Goal: Task Accomplishment & Management: Complete application form

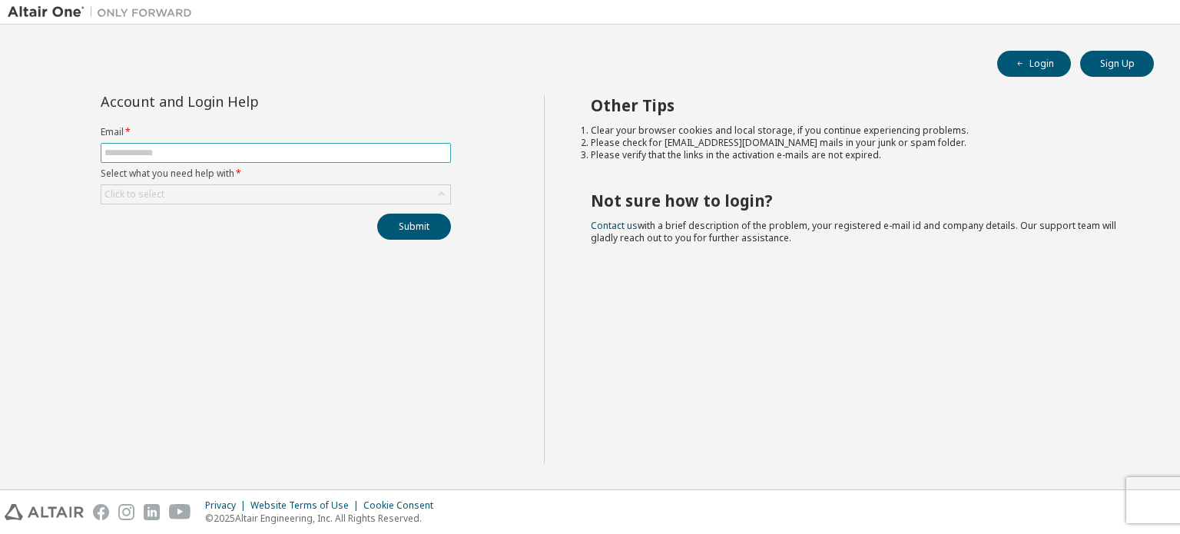
click at [326, 156] on input "text" at bounding box center [275, 153] width 343 height 12
type input "**********"
click at [263, 190] on div "Click to select" at bounding box center [275, 194] width 349 height 18
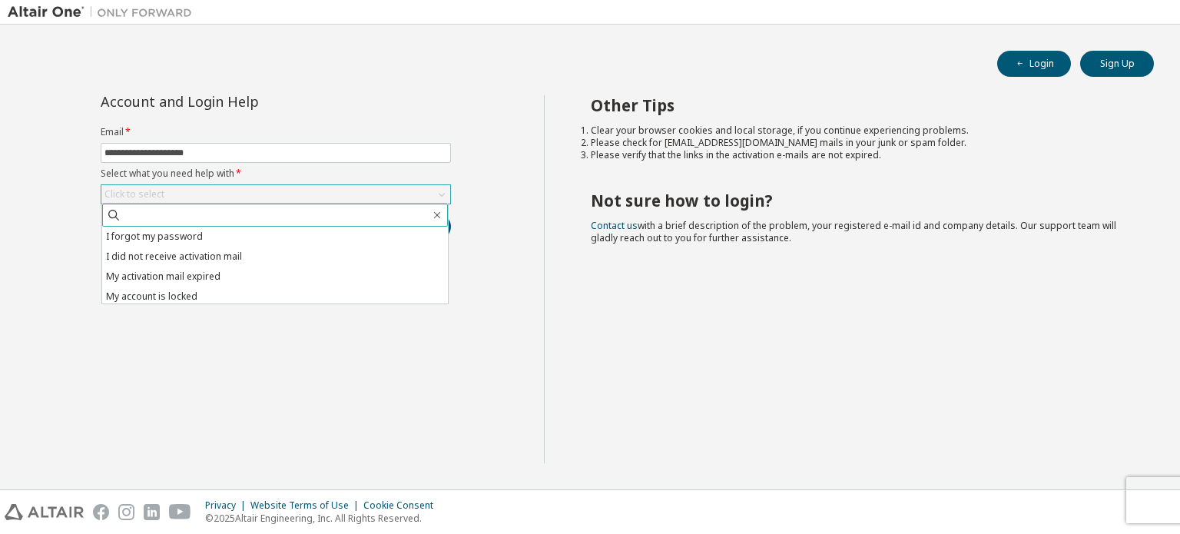
click at [255, 226] on span at bounding box center [275, 215] width 346 height 23
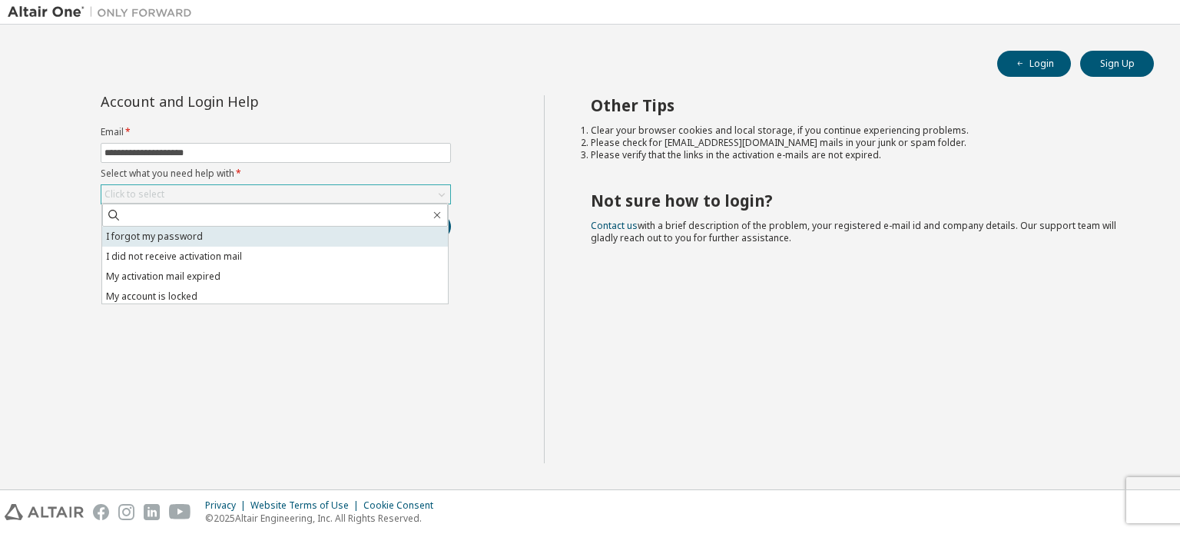
click at [254, 236] on li "I forgot my password" at bounding box center [275, 237] width 346 height 20
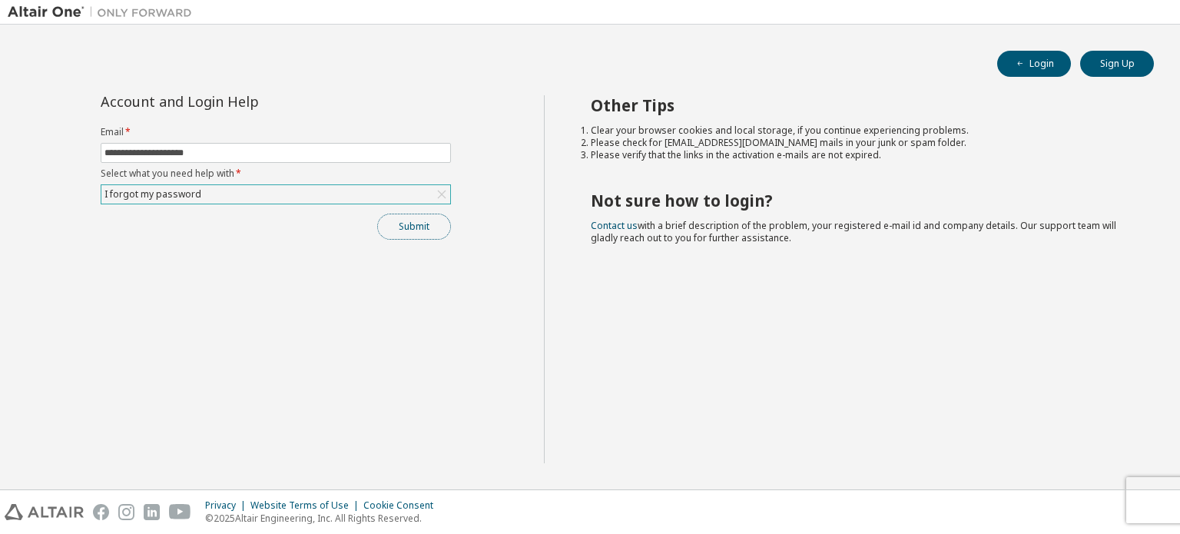
click at [426, 225] on button "Submit" at bounding box center [414, 227] width 74 height 26
click at [395, 145] on span at bounding box center [276, 153] width 350 height 20
click at [393, 150] on input "text" at bounding box center [275, 153] width 343 height 12
type input "**********"
click at [237, 190] on div "Click to select" at bounding box center [275, 194] width 349 height 18
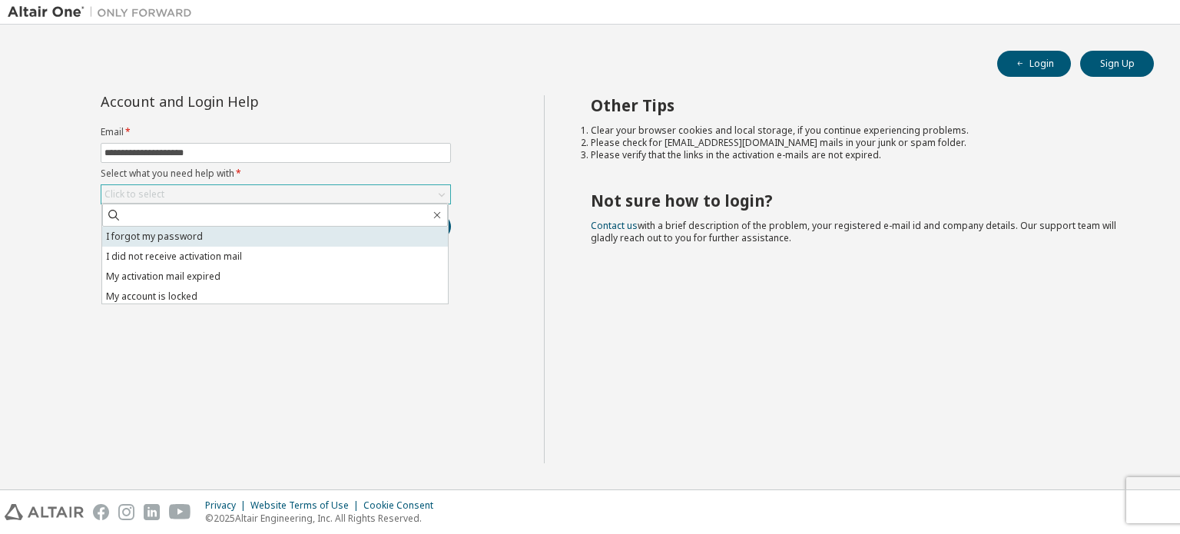
click at [231, 233] on li "I forgot my password" at bounding box center [275, 237] width 346 height 20
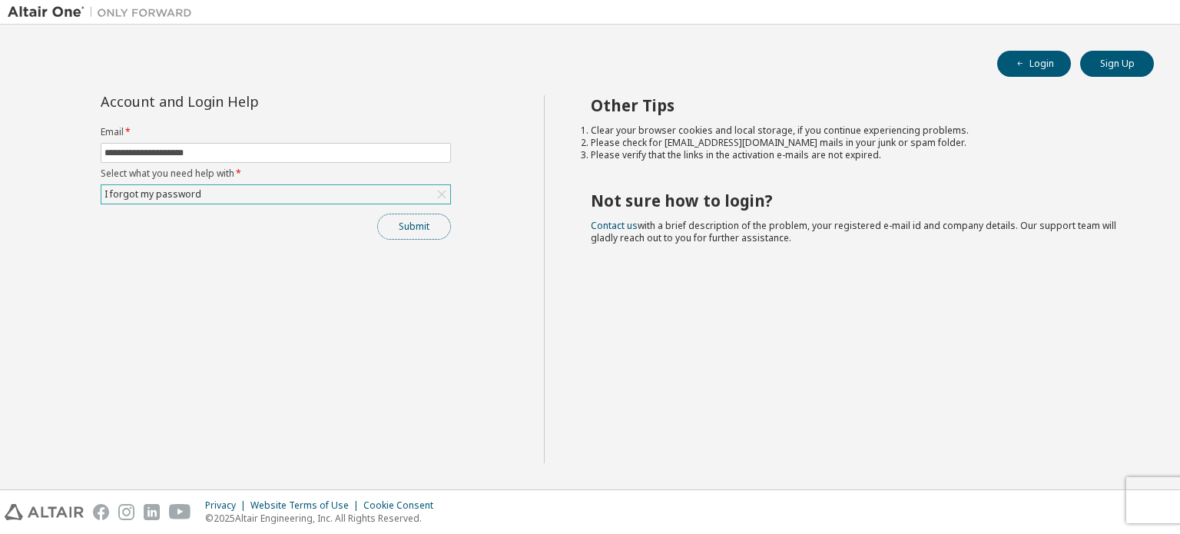
click at [389, 221] on button "Submit" at bounding box center [414, 227] width 74 height 26
drag, startPoint x: 1021, startPoint y: 510, endPoint x: 949, endPoint y: 506, distance: 72.3
click at [949, 506] on div "Bad Request" at bounding box center [1052, 505] width 224 height 34
click at [1030, 326] on div "Other Tips Clear your browser cookies and local storage, if you continue experi…" at bounding box center [858, 279] width 629 height 368
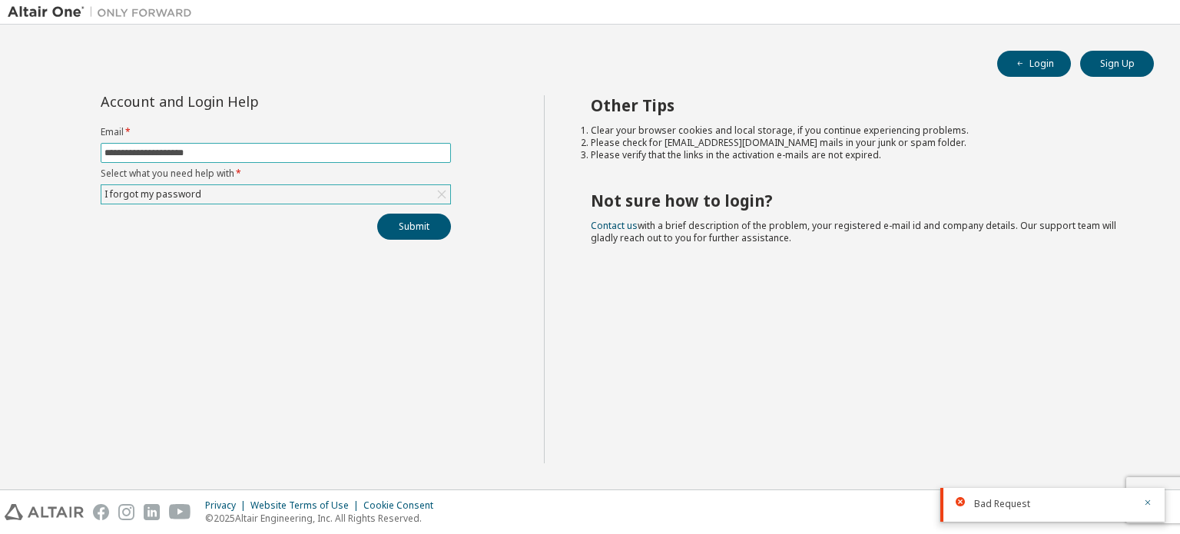
click at [205, 153] on input "**********" at bounding box center [275, 153] width 343 height 12
drag, startPoint x: 210, startPoint y: 153, endPoint x: 0, endPoint y: 193, distance: 213.4
click at [0, 193] on div "**********" at bounding box center [590, 257] width 1180 height 465
click at [1054, 62] on button "Login" at bounding box center [1034, 64] width 74 height 26
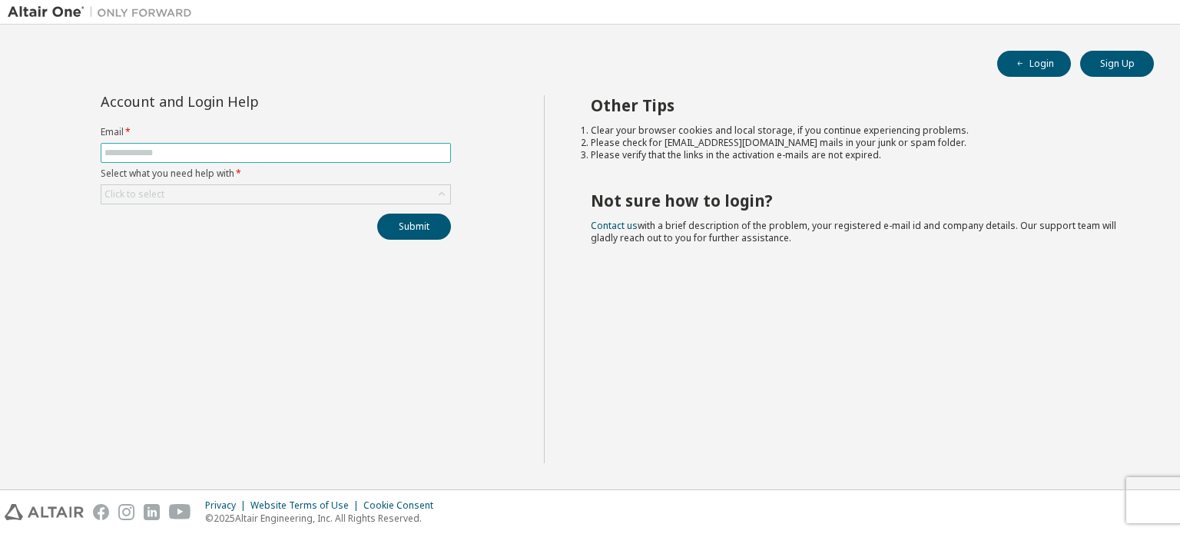
click at [356, 156] on input "text" at bounding box center [275, 153] width 343 height 12
click at [263, 158] on input "text" at bounding box center [275, 153] width 343 height 12
click at [288, 151] on input "text" at bounding box center [275, 153] width 343 height 12
type input "**********"
click at [295, 190] on div "Click to select" at bounding box center [275, 194] width 349 height 18
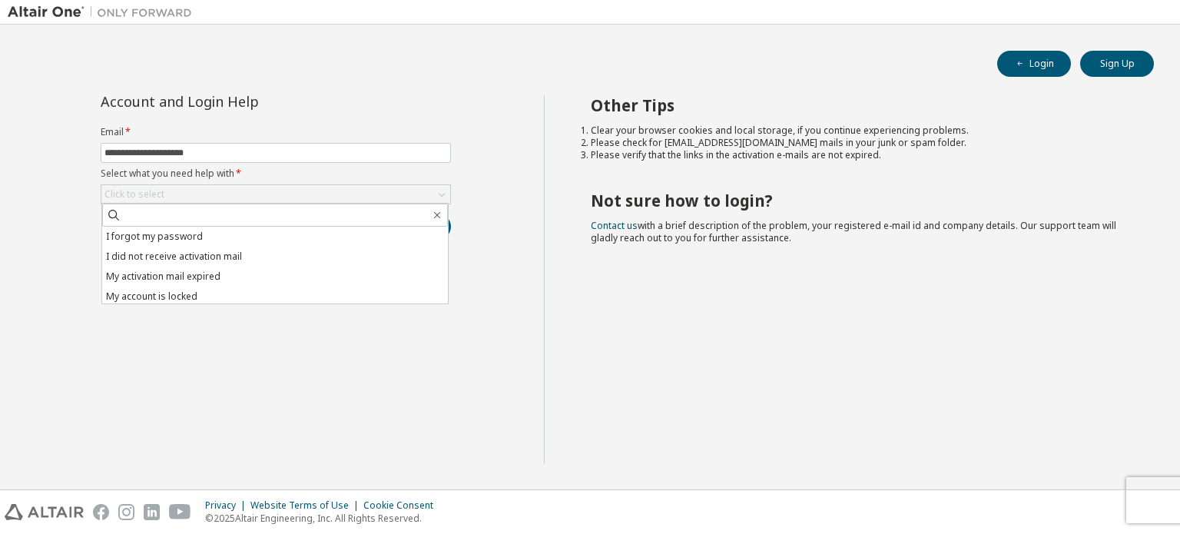
drag, startPoint x: 167, startPoint y: 240, endPoint x: 182, endPoint y: 238, distance: 14.7
click at [169, 240] on li "I forgot my password" at bounding box center [275, 237] width 346 height 20
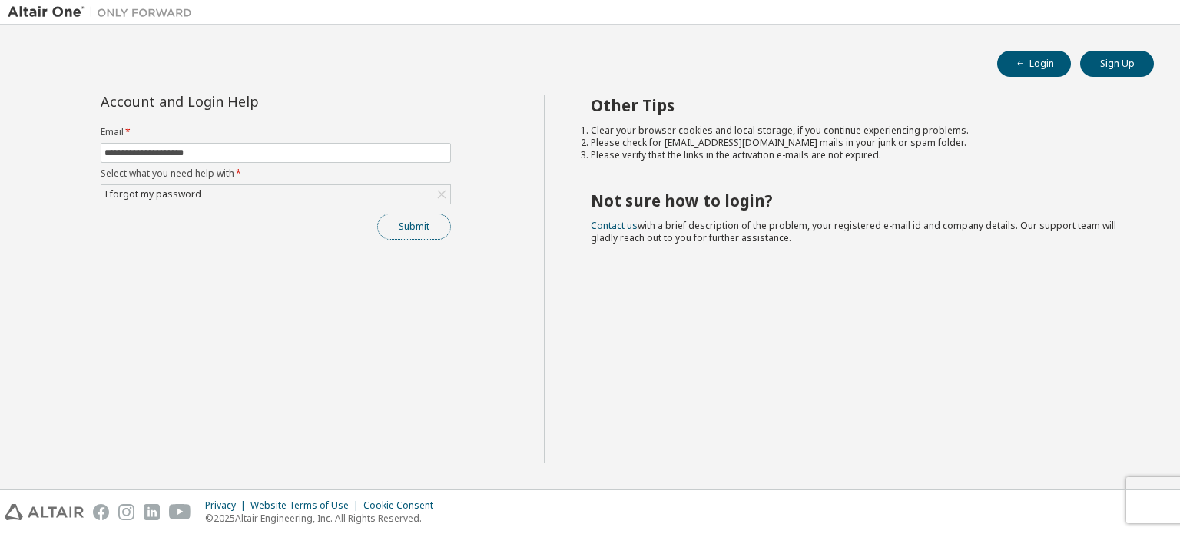
click at [432, 227] on button "Submit" at bounding box center [414, 227] width 74 height 26
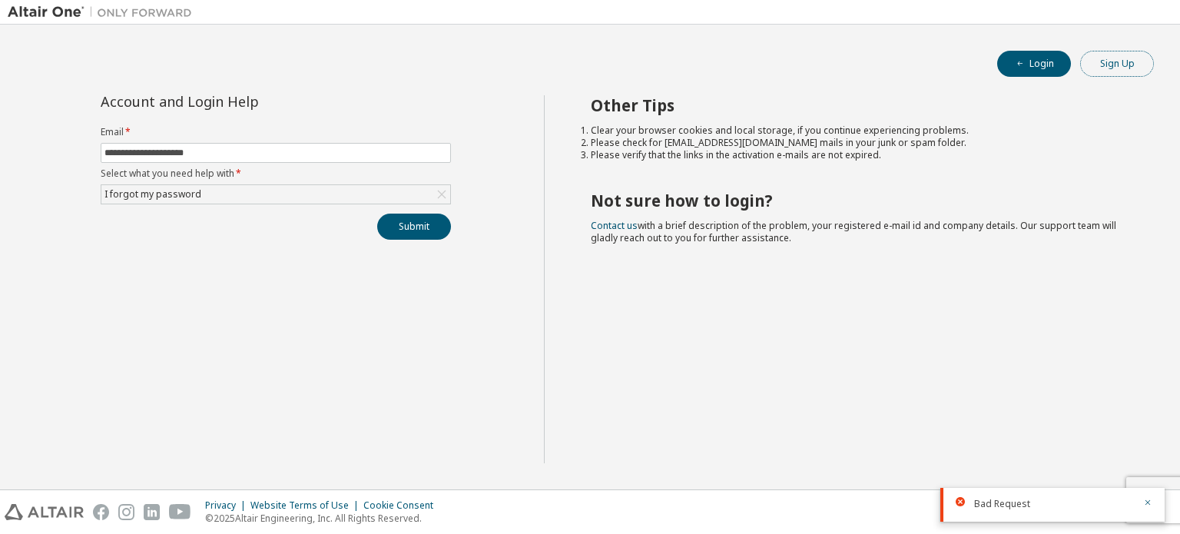
click at [1127, 67] on button "Sign Up" at bounding box center [1117, 64] width 74 height 26
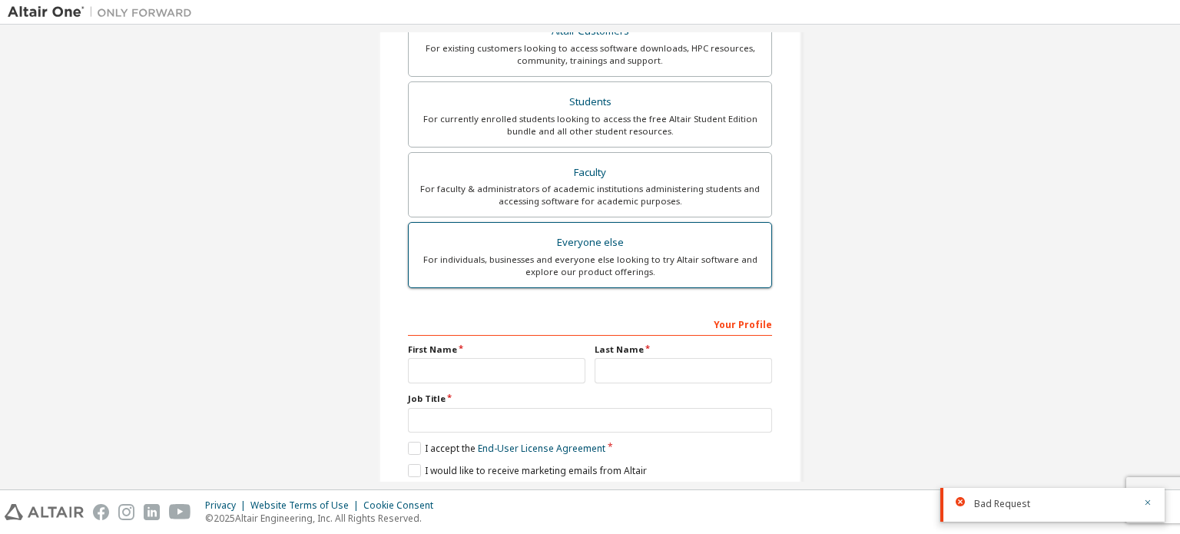
scroll to position [360, 0]
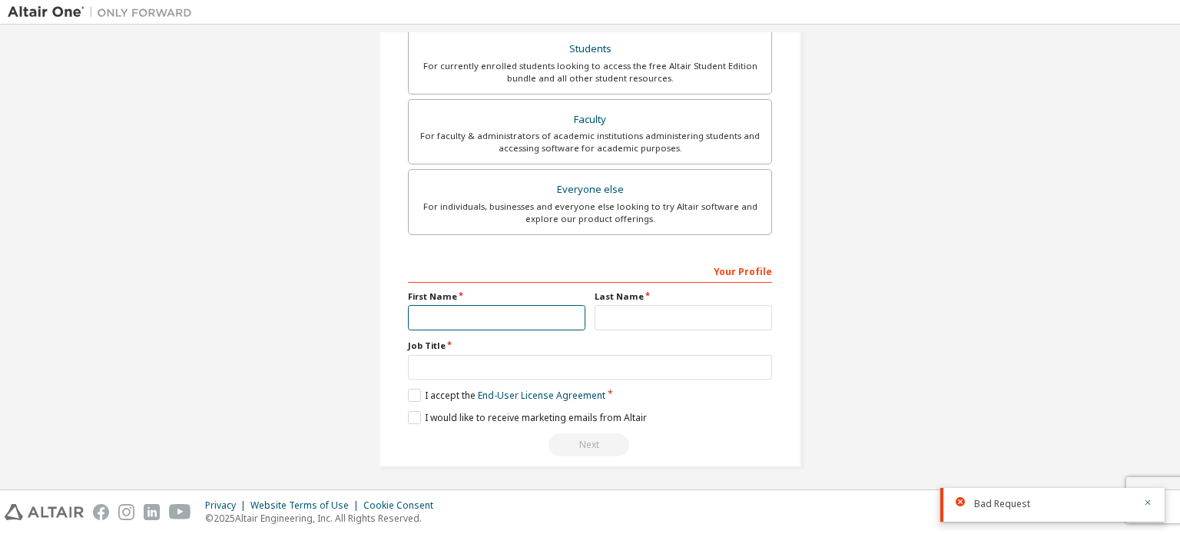
click at [483, 324] on input "text" at bounding box center [496, 317] width 177 height 25
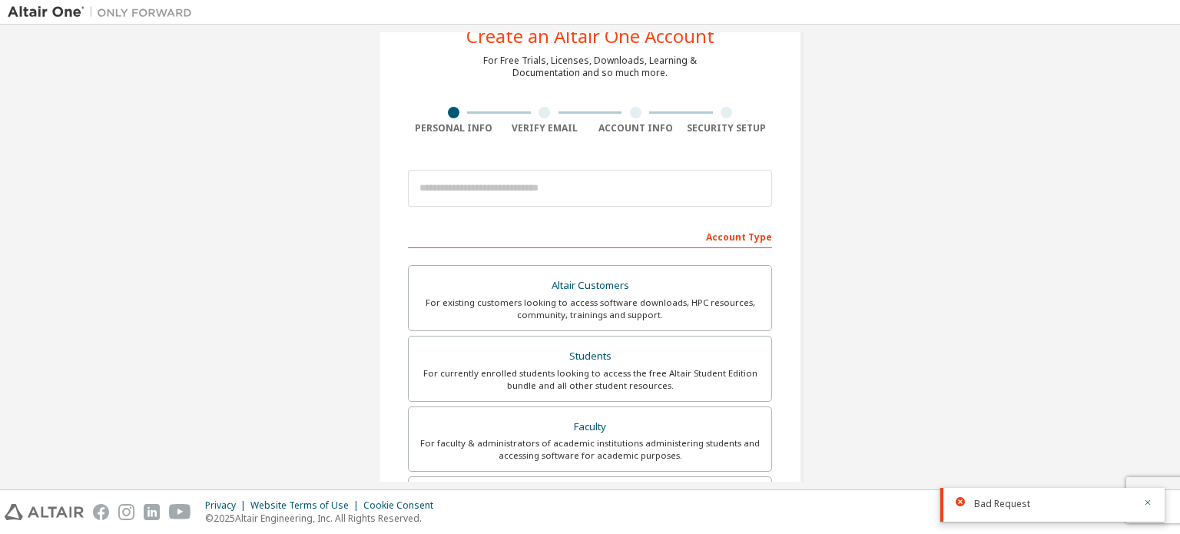
scroll to position [0, 0]
